Goal: Use online tool/utility: Use online tool/utility

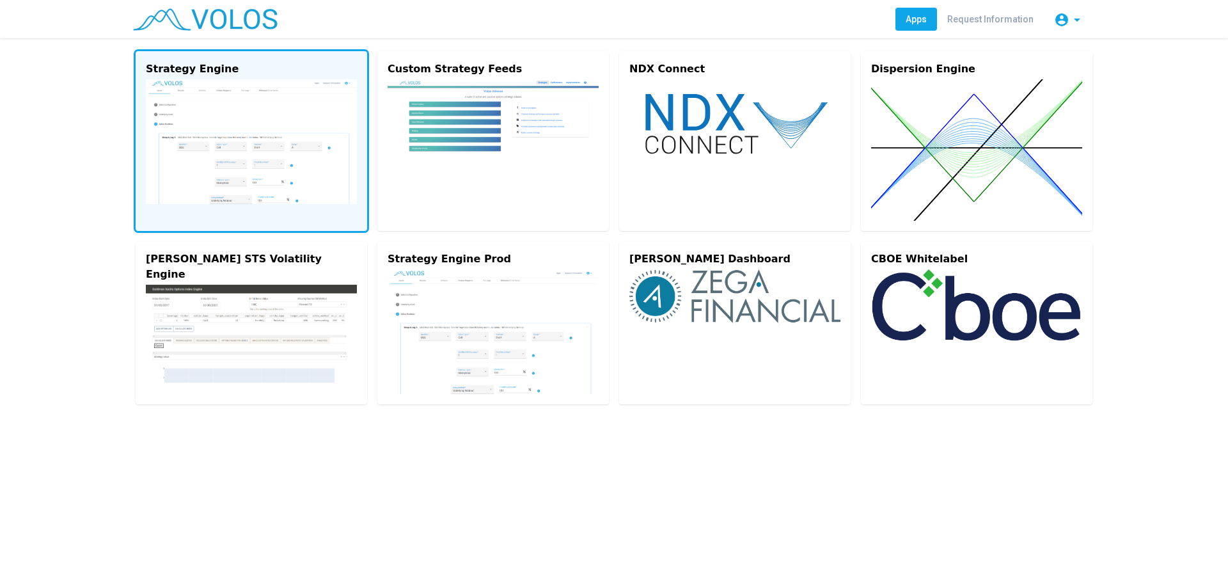
click at [254, 114] on img at bounding box center [251, 141] width 211 height 125
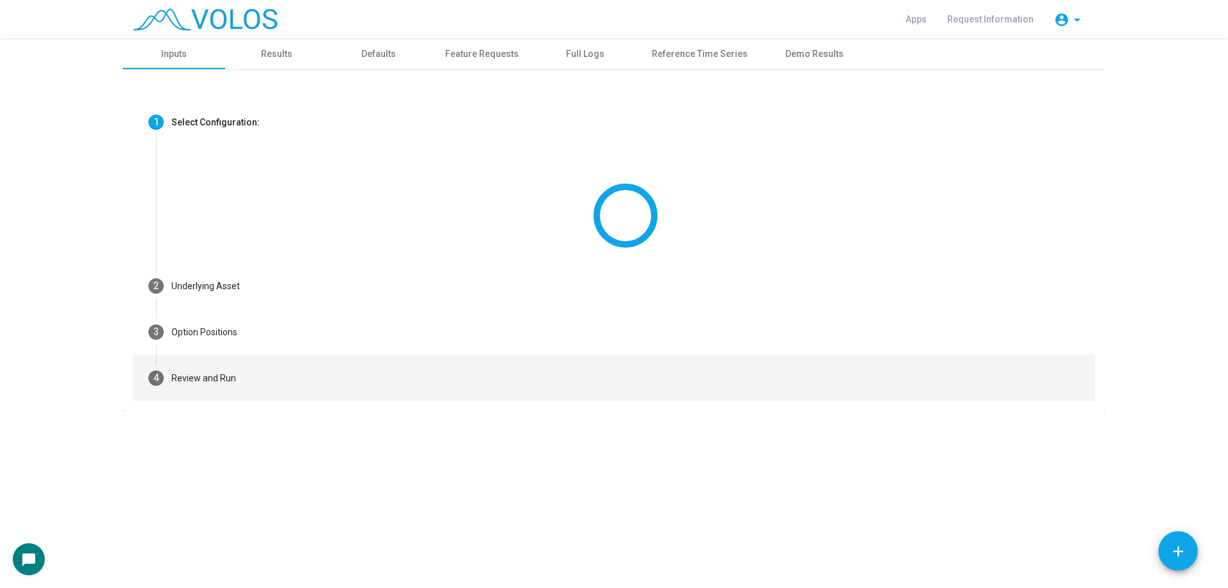
click at [290, 379] on mat-step-header "4 Review and Run" at bounding box center [614, 378] width 962 height 46
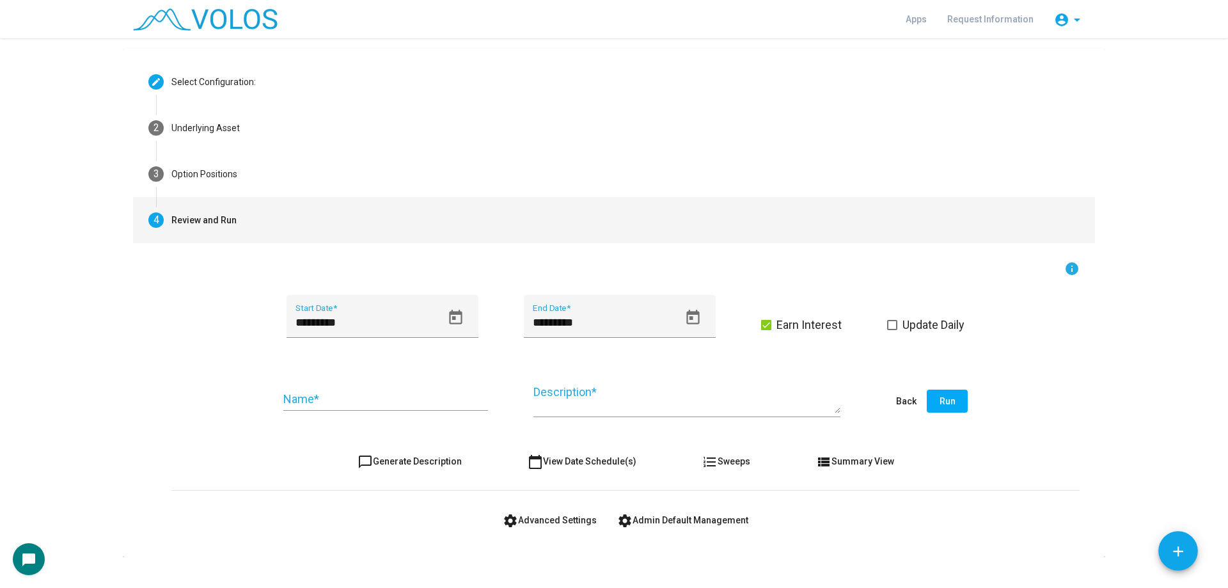
scroll to position [61, 0]
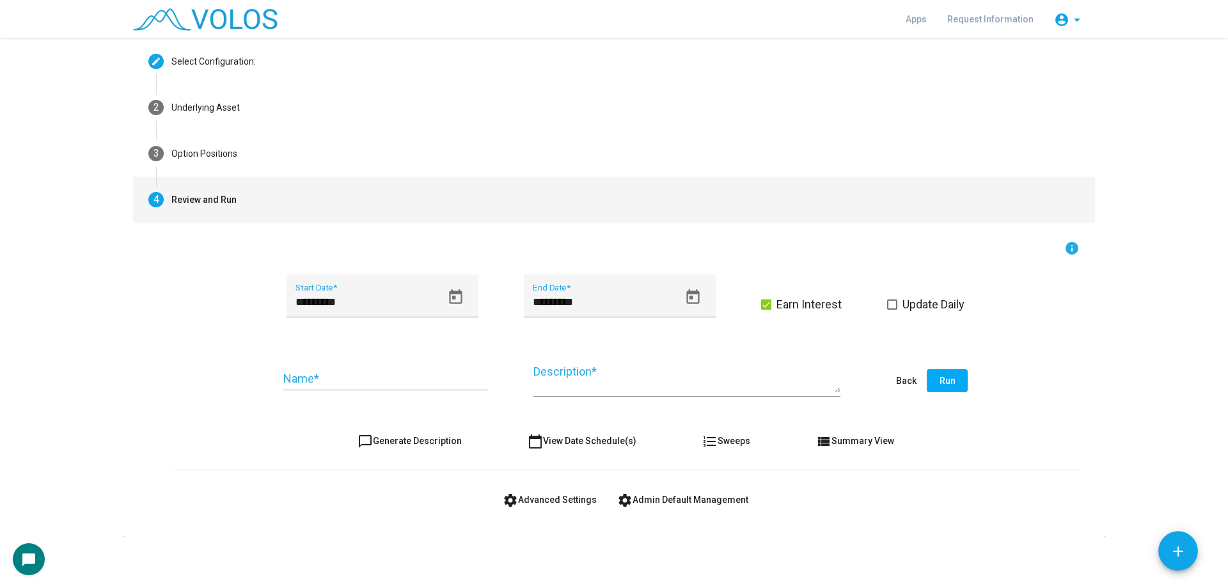
click at [531, 485] on form "info ********* Start Date * ********* End Date * Earn Interest Update Daily Nam…" at bounding box center [625, 375] width 908 height 270
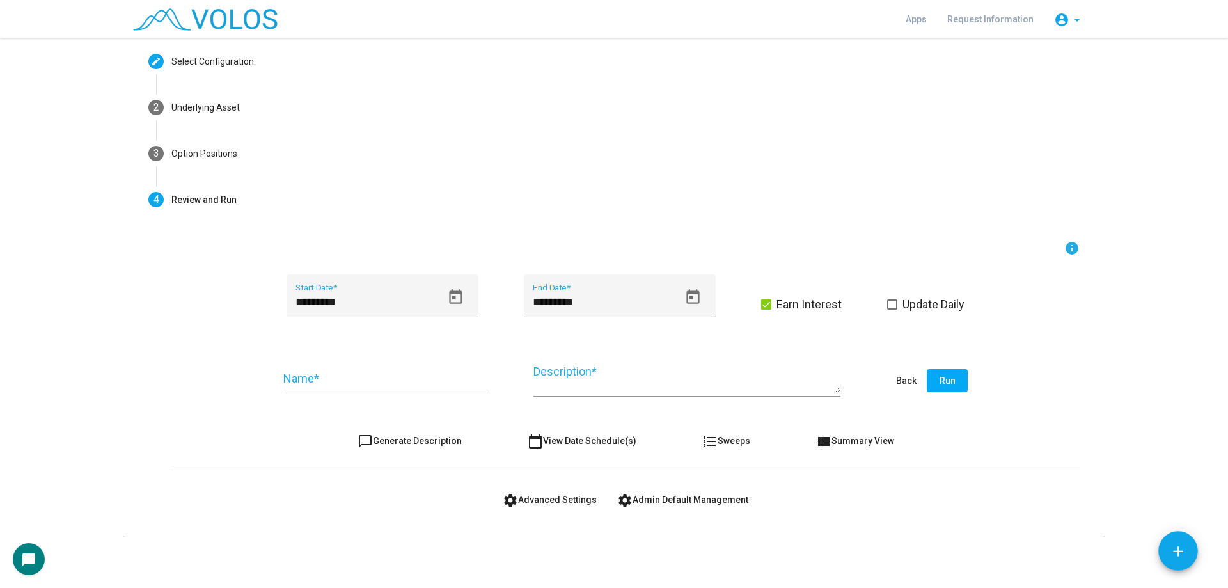
click at [559, 492] on button "settings Advanced Settings" at bounding box center [549, 499] width 114 height 23
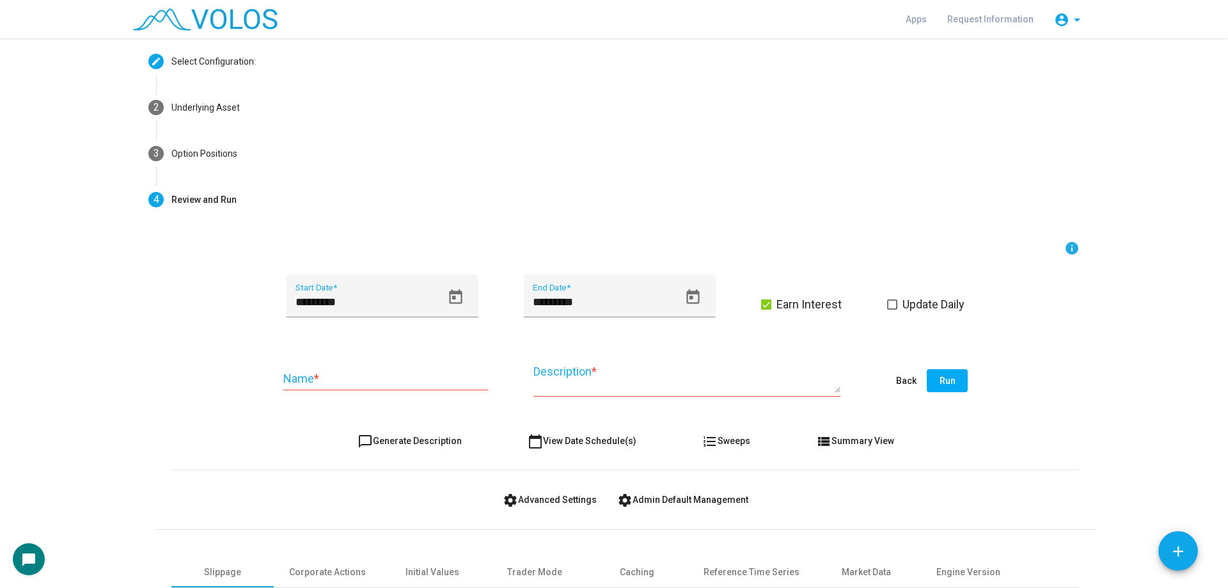
scroll to position [238, 0]
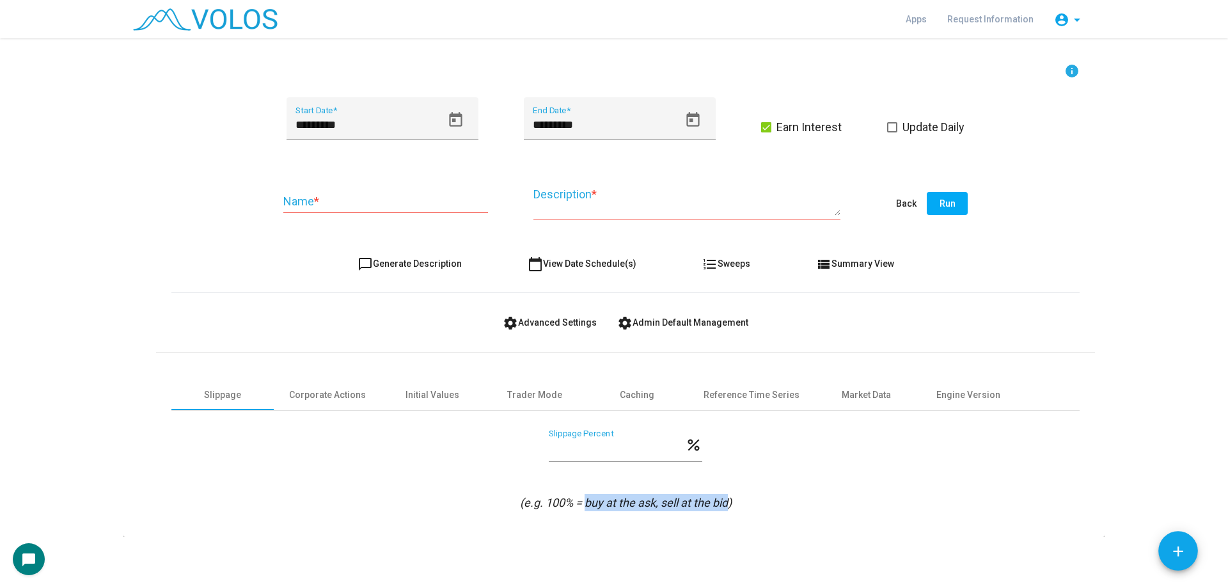
drag, startPoint x: 581, startPoint y: 503, endPoint x: 725, endPoint y: 505, distance: 144.5
click at [725, 505] on icon "(e.g. 100% = buy at the ask, sell at the bid)" at bounding box center [626, 502] width 212 height 13
copy icon "buy at the ask, sell at the bid"
